Goal: Task Accomplishment & Management: Use online tool/utility

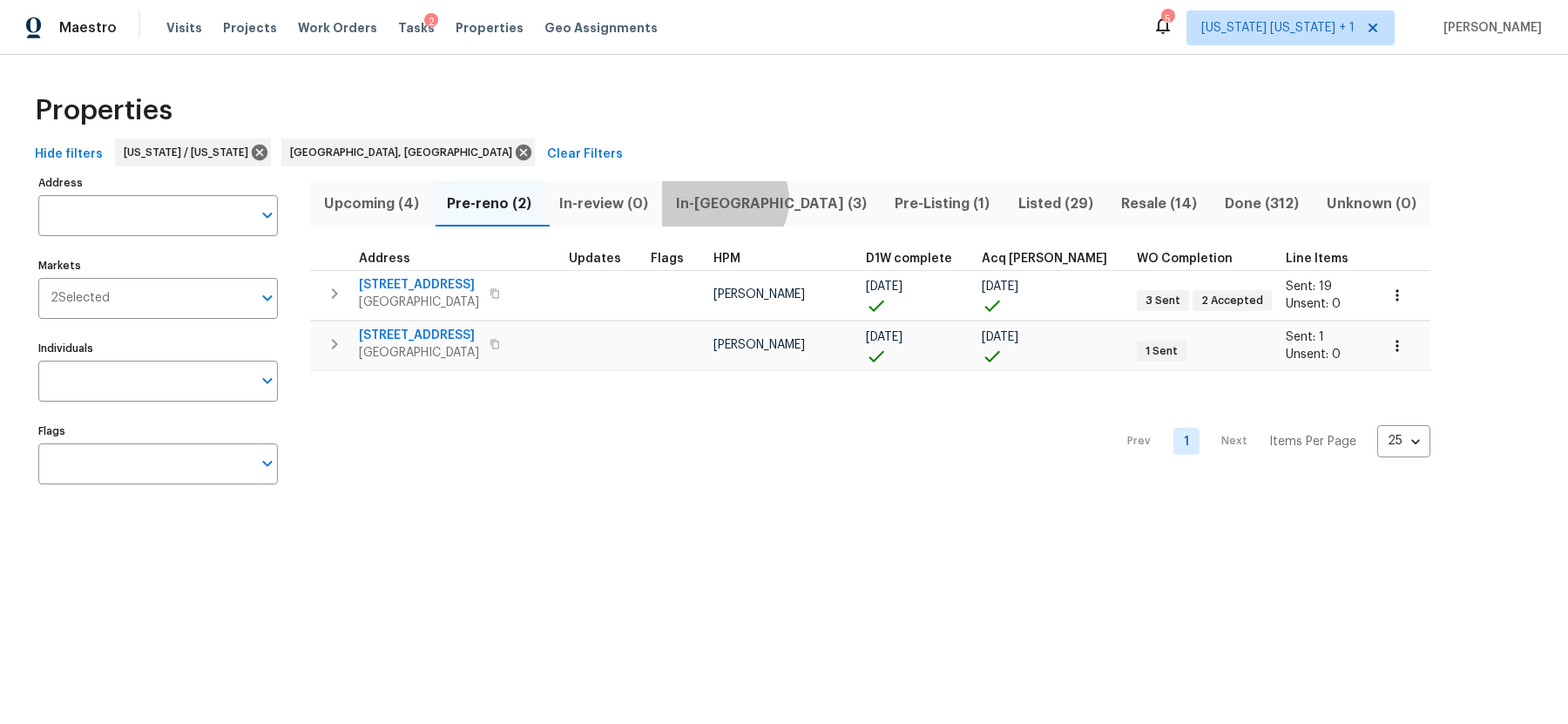
click at [731, 199] on span "In-reno (3)" at bounding box center [771, 204] width 198 height 25
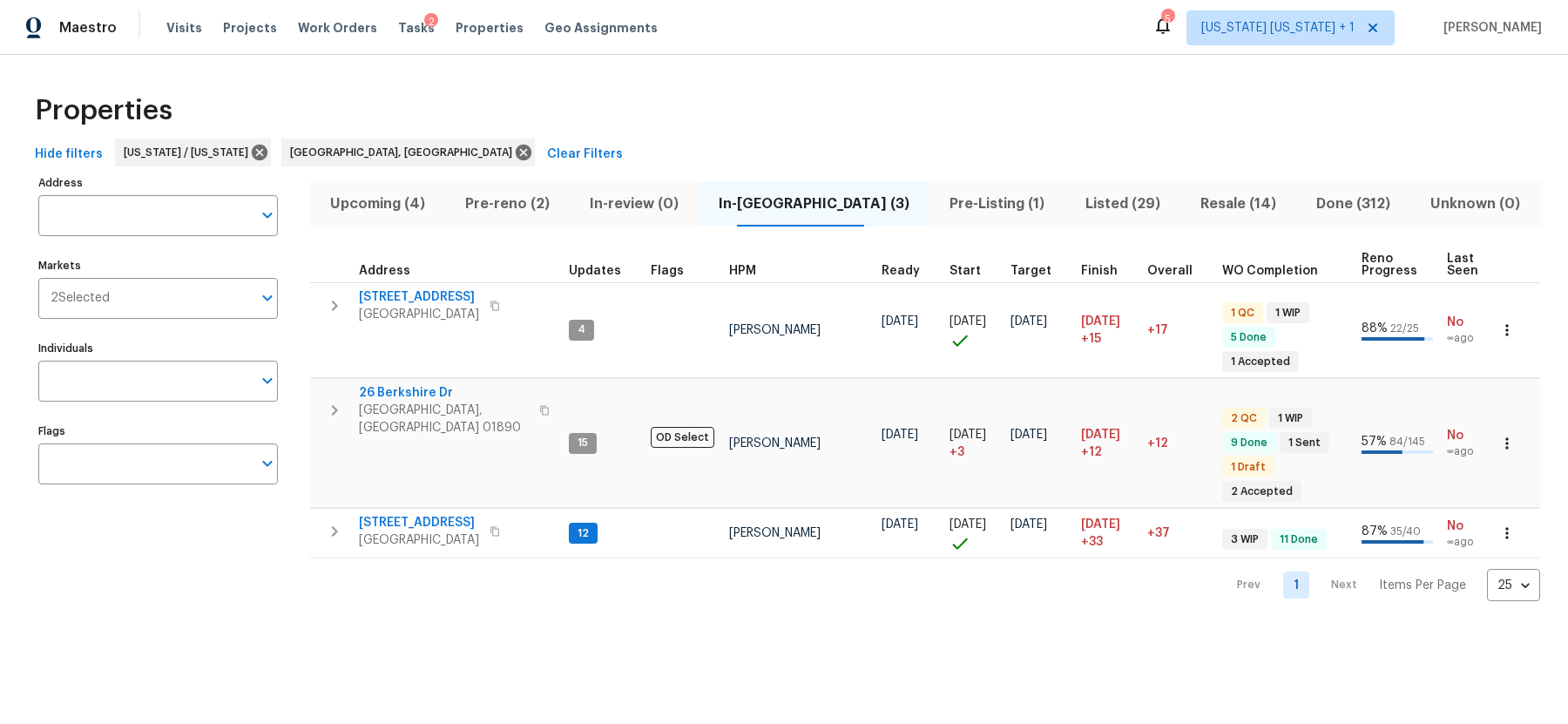
click at [502, 197] on span "Pre-reno (2)" at bounding box center [508, 204] width 104 height 25
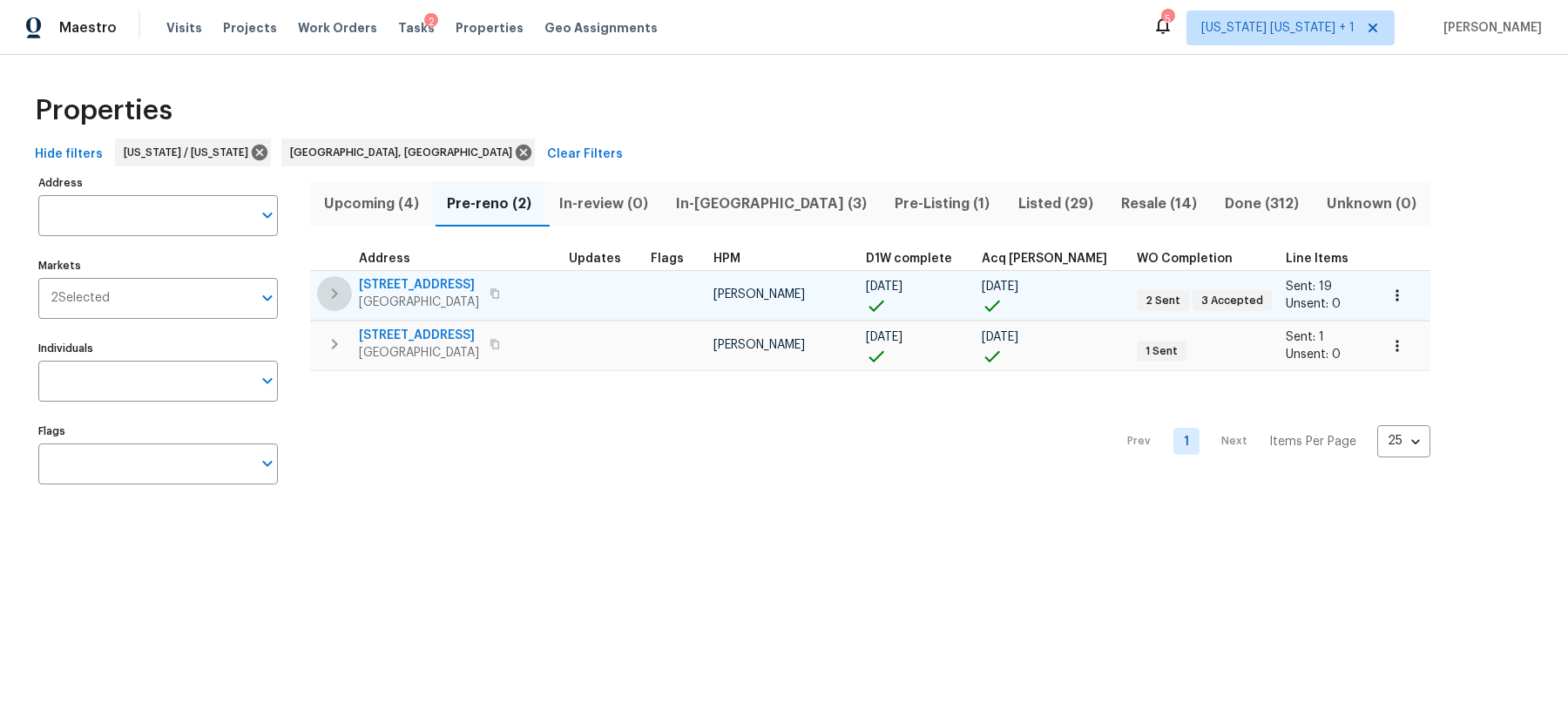
click at [336, 297] on icon "button" at bounding box center [335, 294] width 21 height 21
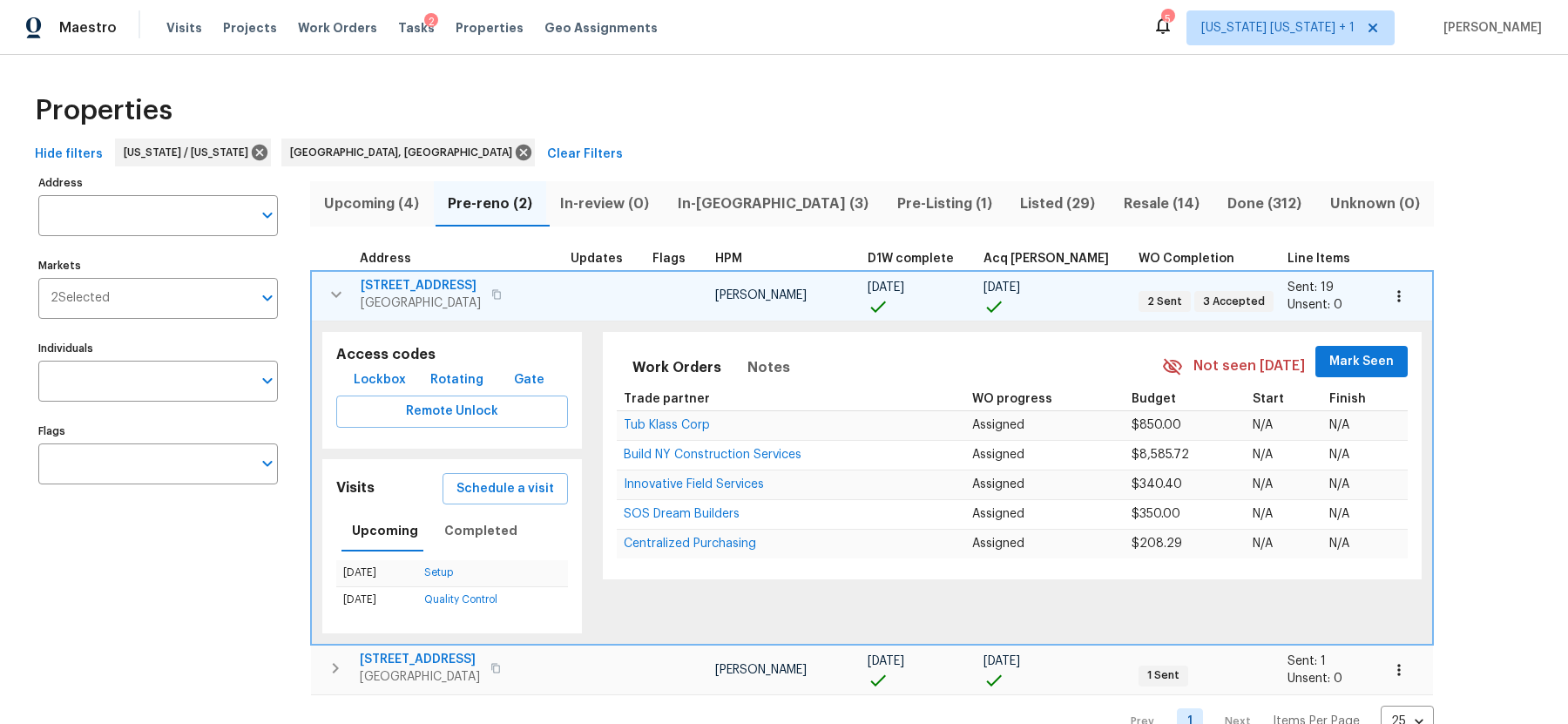
scroll to position [38, 0]
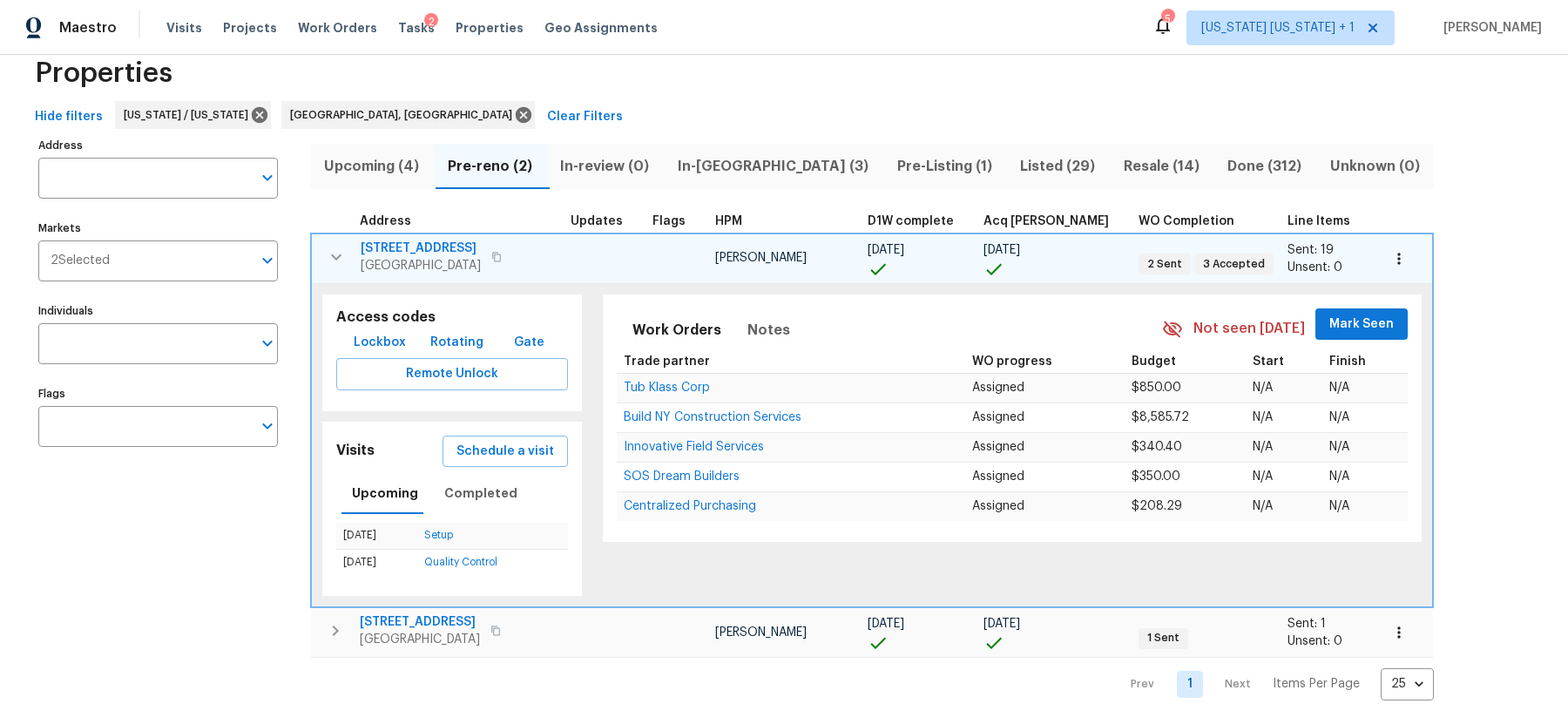
click at [328, 262] on icon "button" at bounding box center [336, 257] width 21 height 21
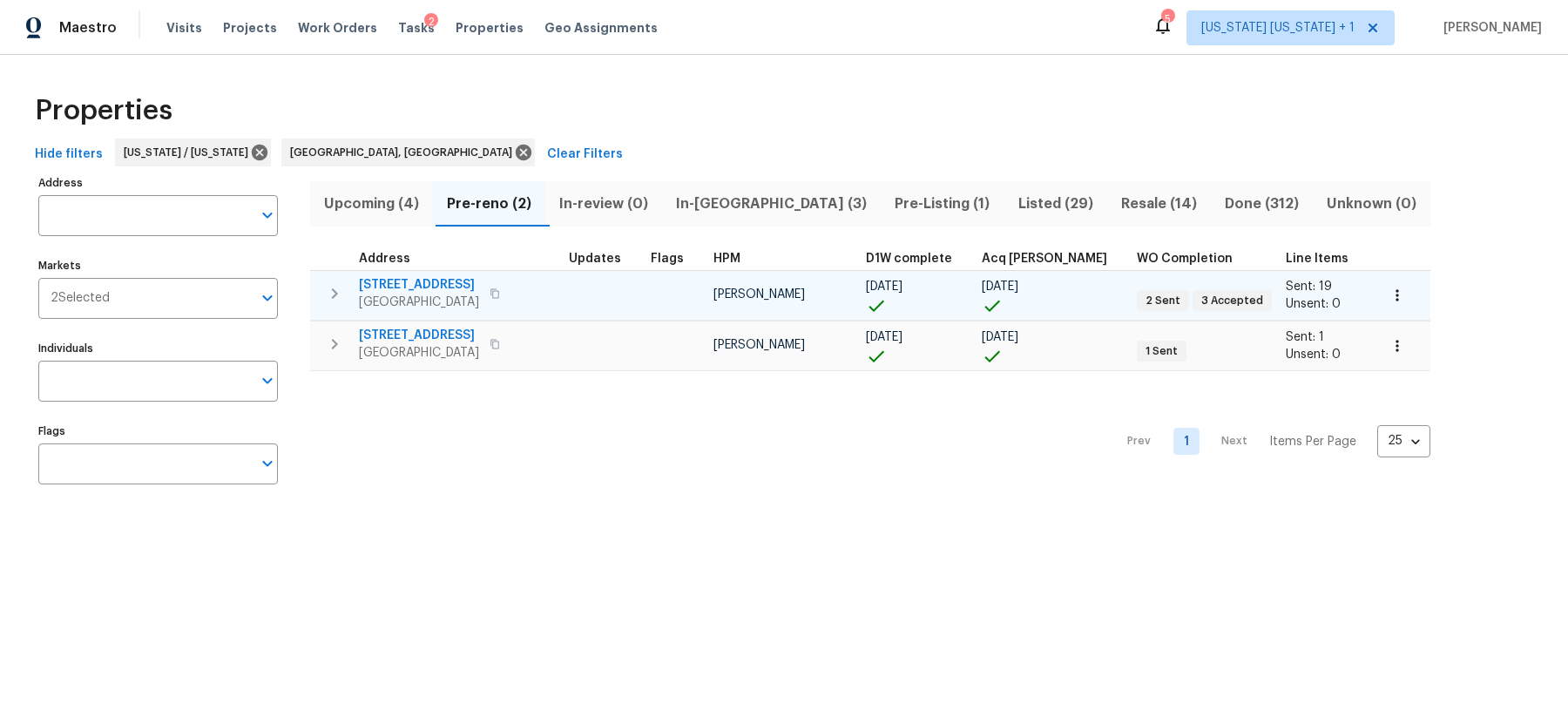
scroll to position [0, 0]
click at [711, 198] on span "In-reno (3)" at bounding box center [771, 204] width 198 height 25
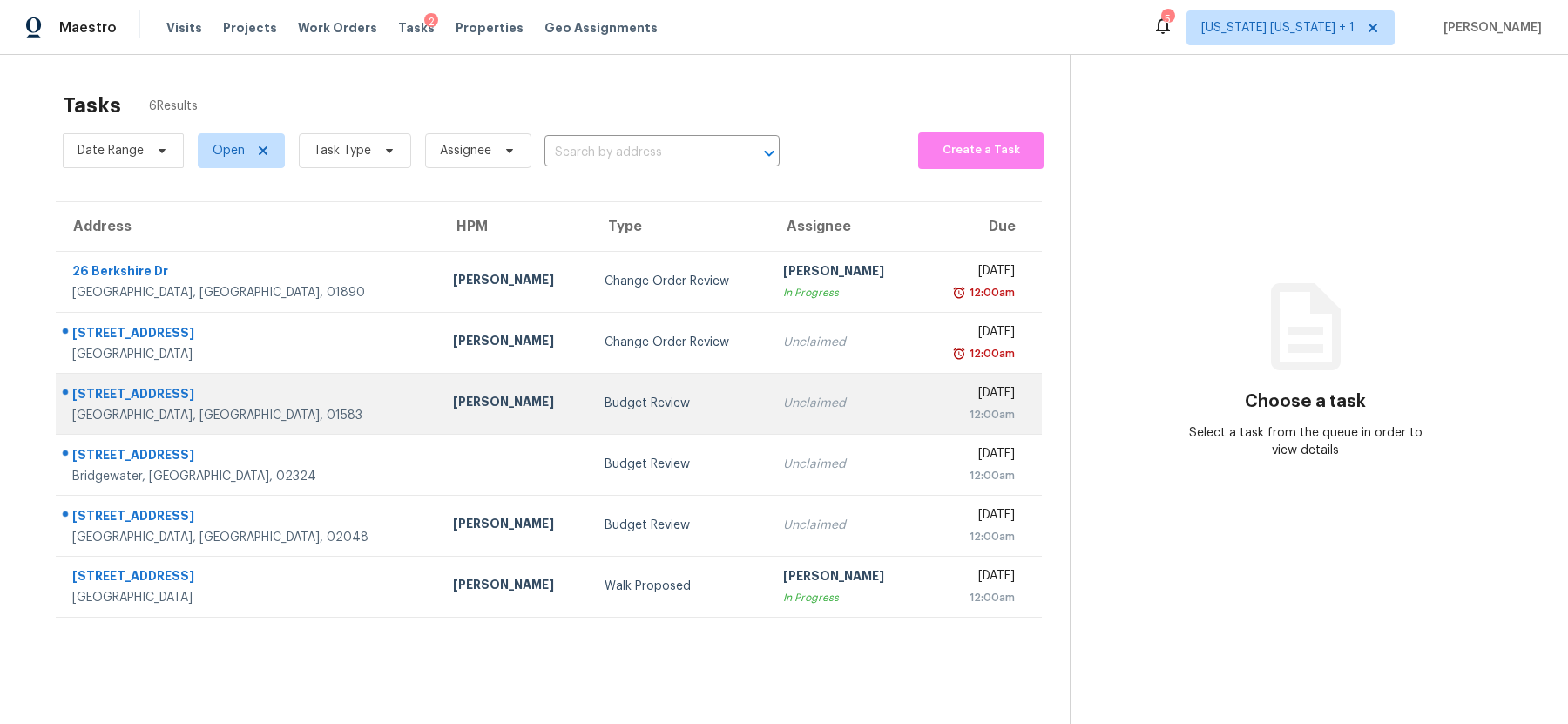
click at [640, 407] on div "Budget Review" at bounding box center [680, 404] width 150 height 17
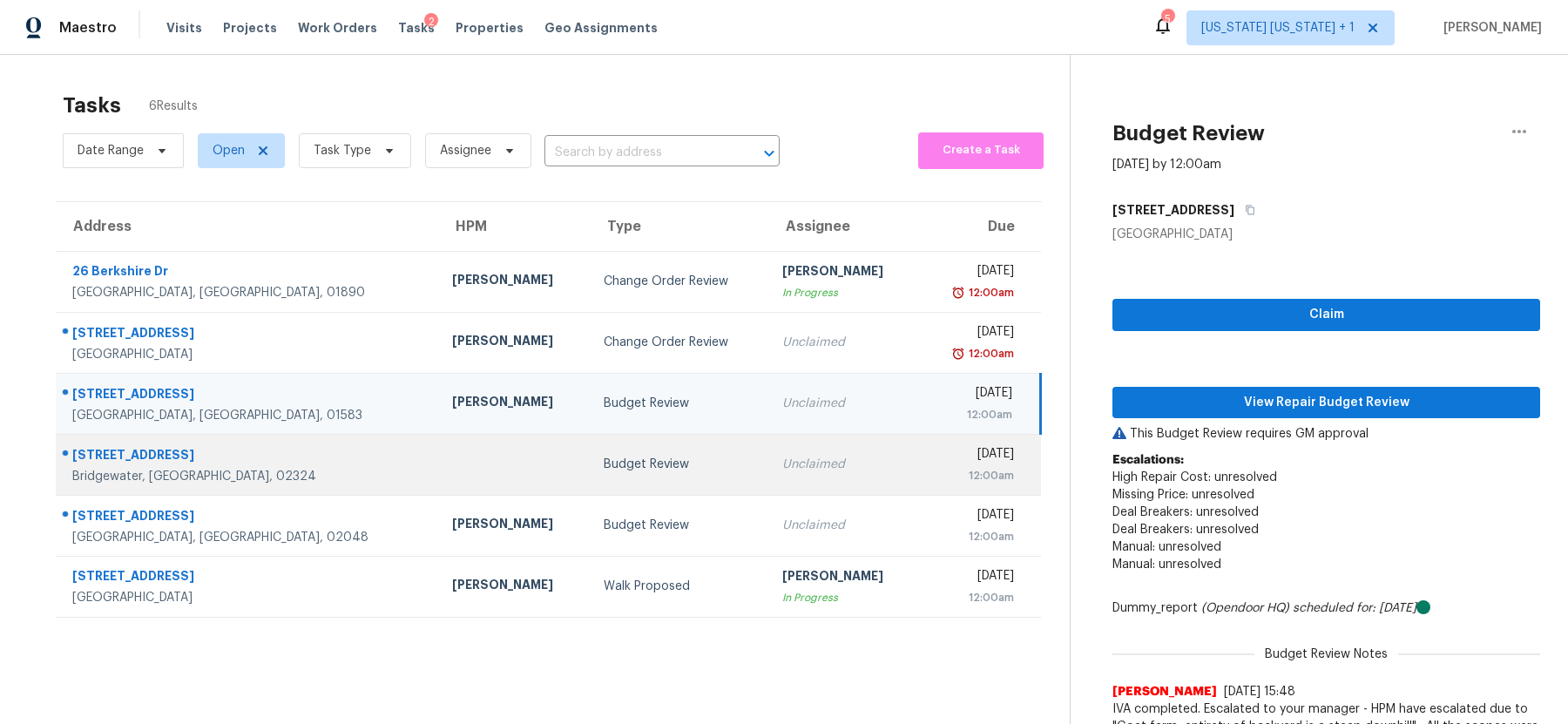
click at [645, 468] on div "Budget Review" at bounding box center [679, 464] width 150 height 17
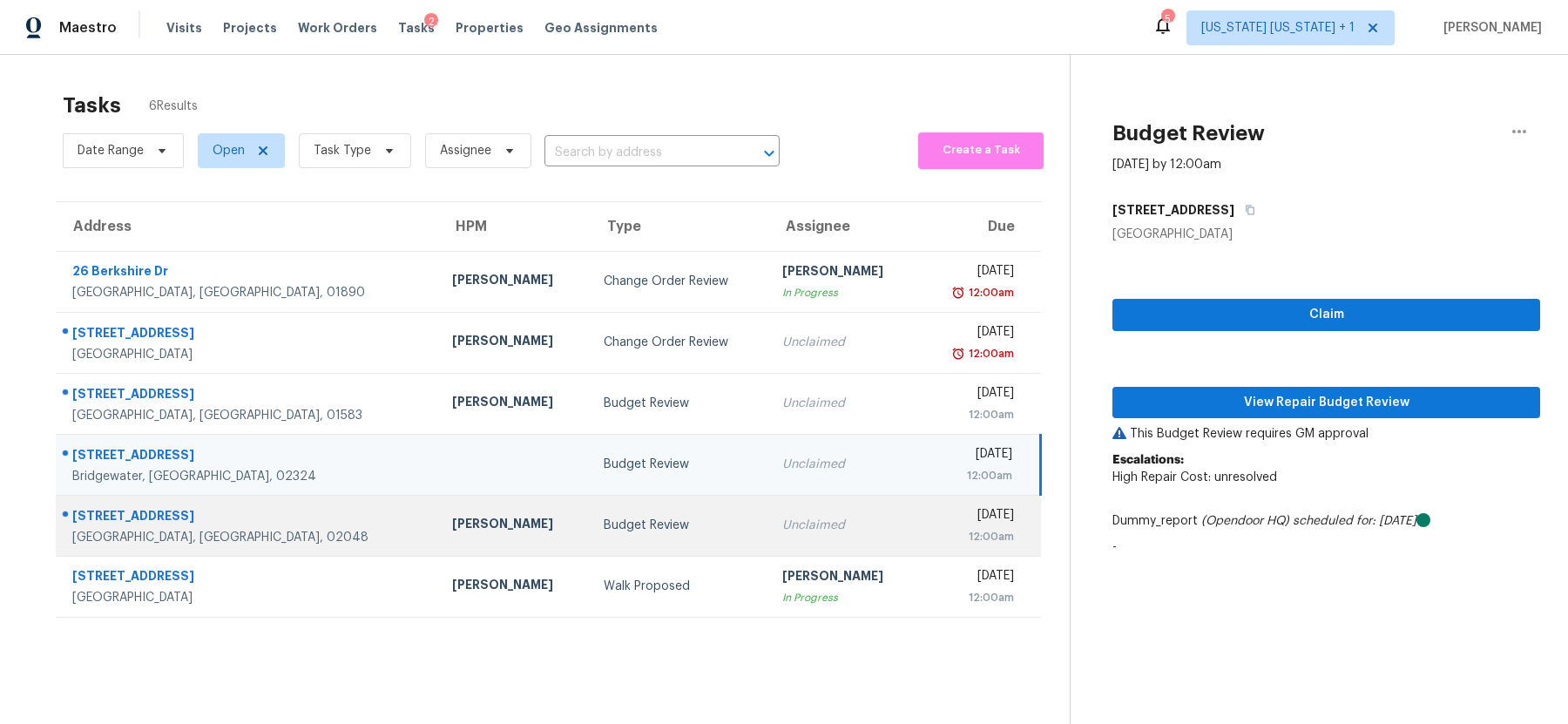
click at [656, 537] on td "Budget Review" at bounding box center [679, 526] width 179 height 61
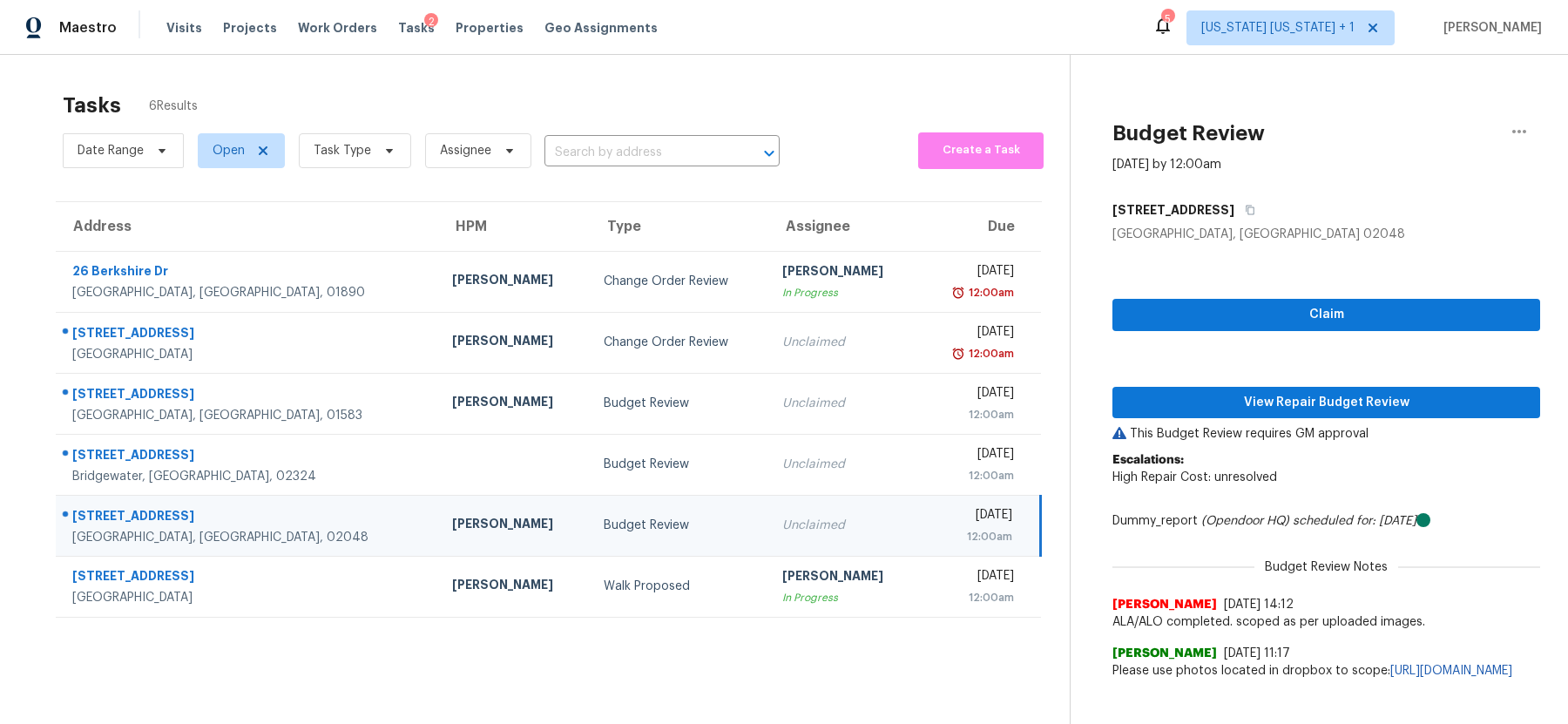
click at [622, 509] on td "Budget Review" at bounding box center [679, 526] width 179 height 61
click at [1355, 398] on span "View Repair Budget Review" at bounding box center [1326, 403] width 400 height 22
